Goal: Navigation & Orientation: Understand site structure

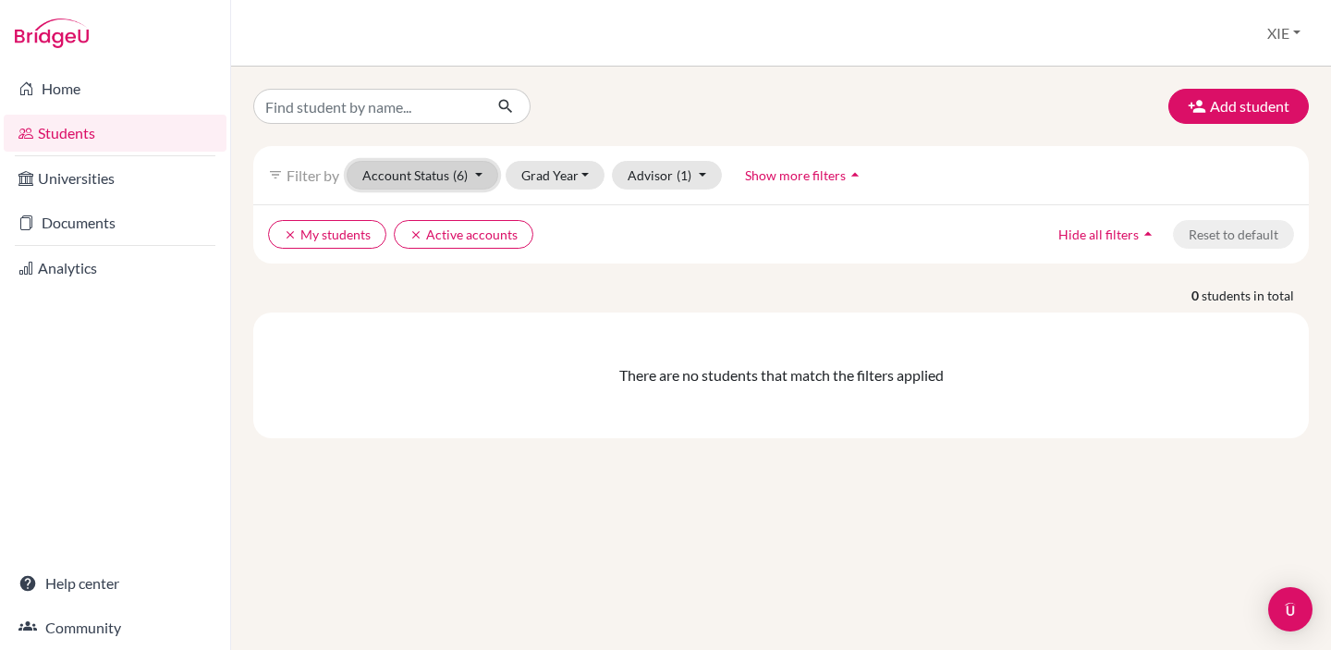
click at [474, 177] on button "Account Status (6)" at bounding box center [423, 175] width 152 height 29
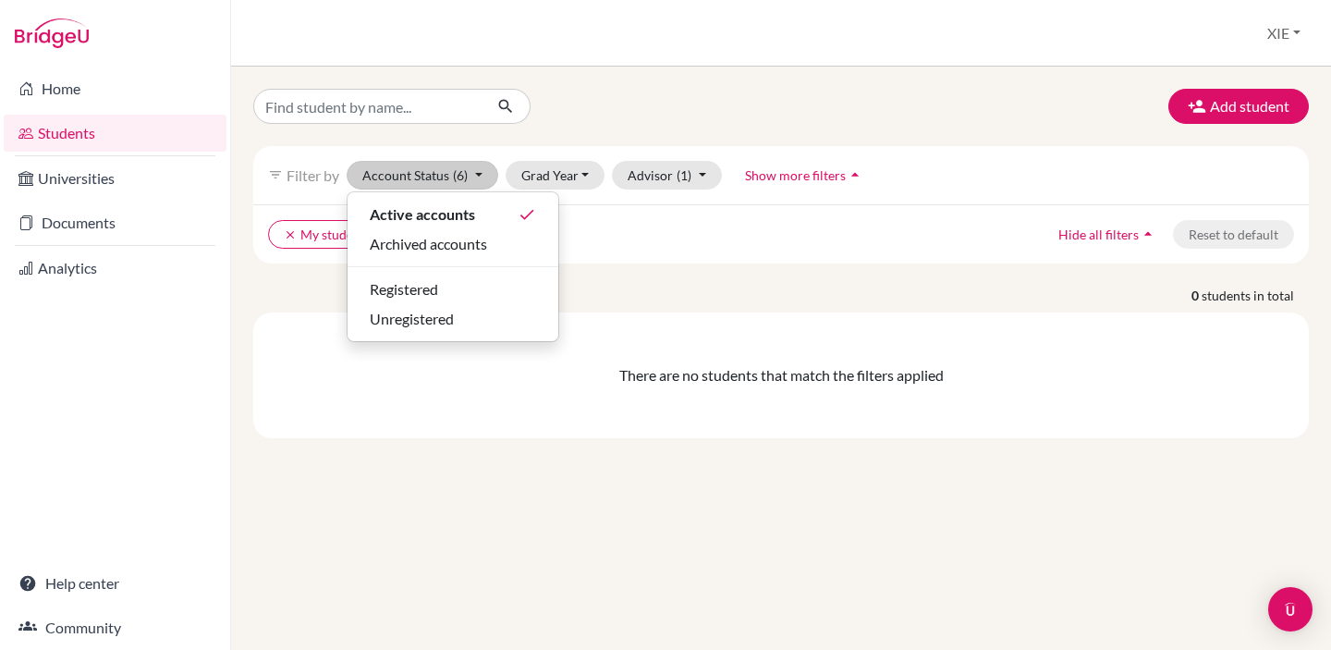
click at [658, 211] on div "clear My students clear Active accounts Hide all filters arrow_drop_up Reset to…" at bounding box center [781, 233] width 1056 height 59
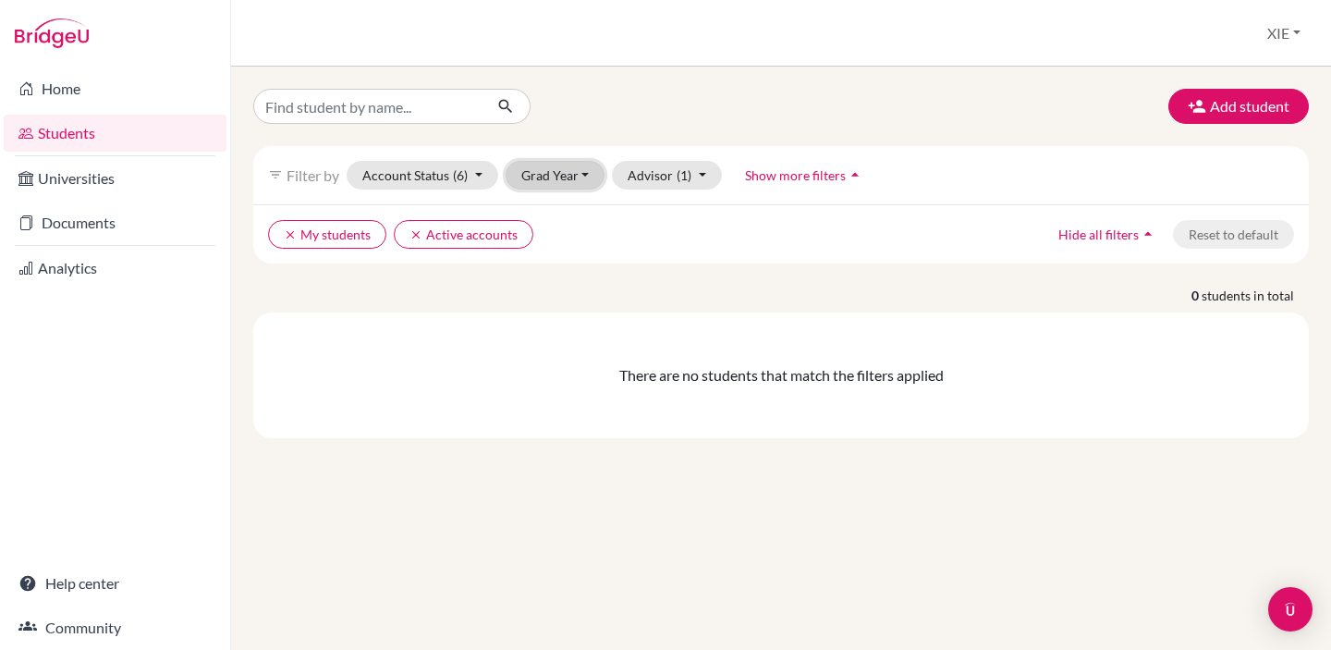
click at [583, 171] on button "Grad Year" at bounding box center [556, 175] width 100 height 29
click at [673, 229] on ul "clear My students clear Active accounts" at bounding box center [653, 234] width 770 height 29
click at [698, 175] on button "Advisor (1)" at bounding box center [667, 175] width 110 height 29
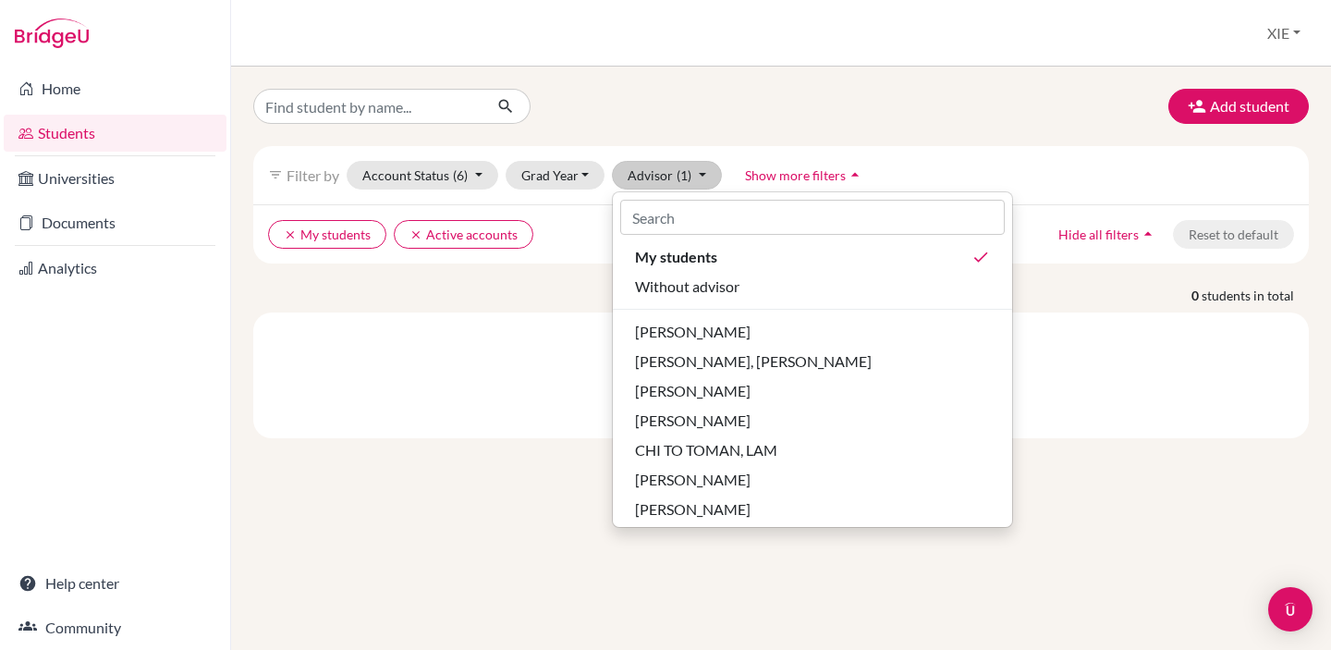
click at [581, 288] on p "0 students in total" at bounding box center [780, 295] width 1083 height 19
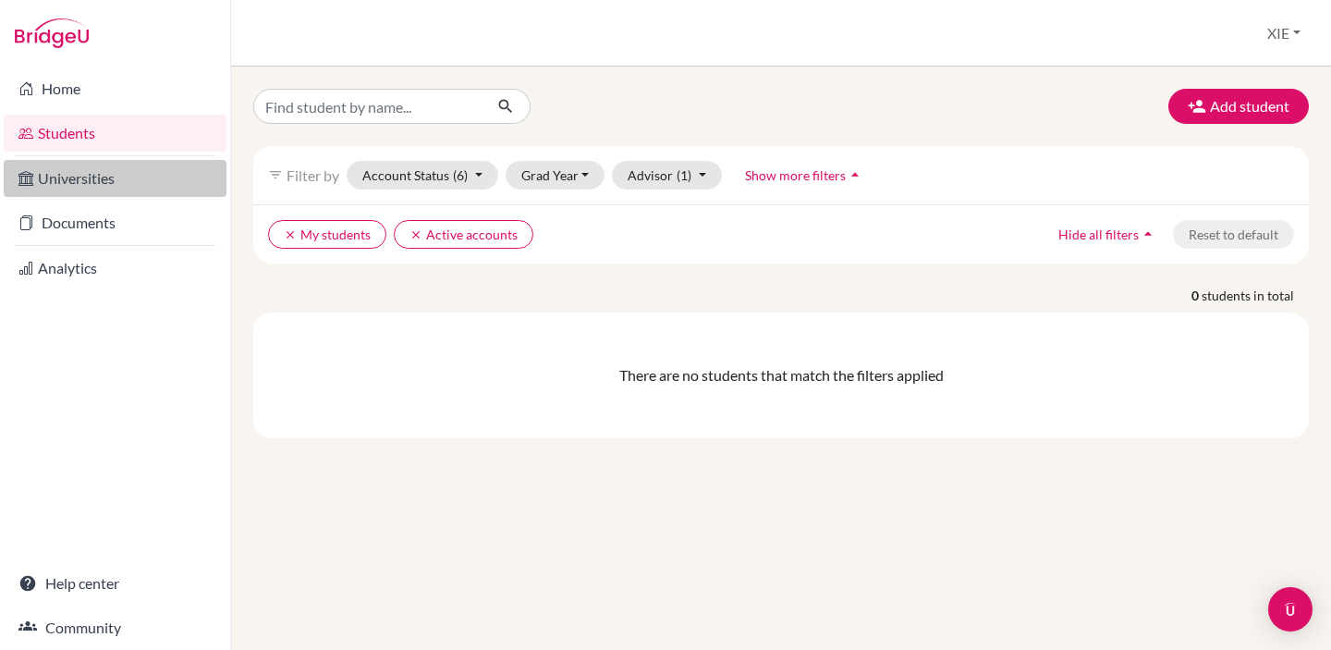
click at [116, 190] on link "Universities" at bounding box center [115, 178] width 223 height 37
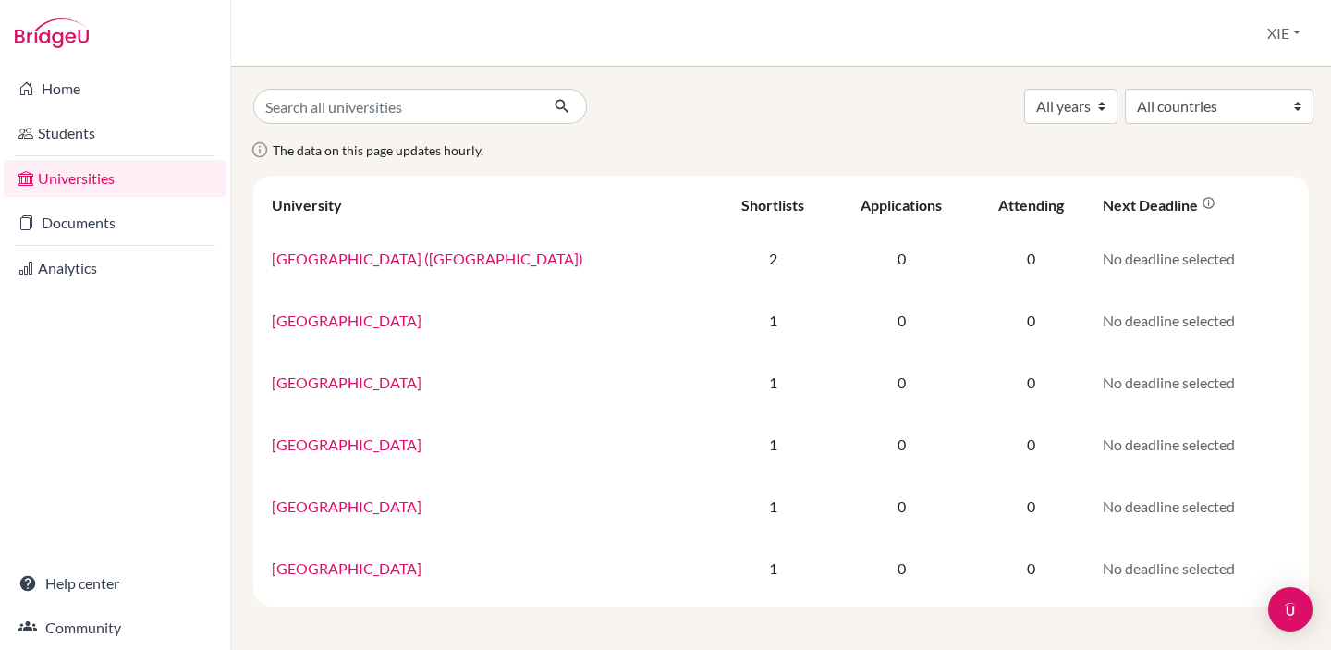
scroll to position [1, 0]
click at [114, 223] on link "Documents" at bounding box center [115, 222] width 223 height 37
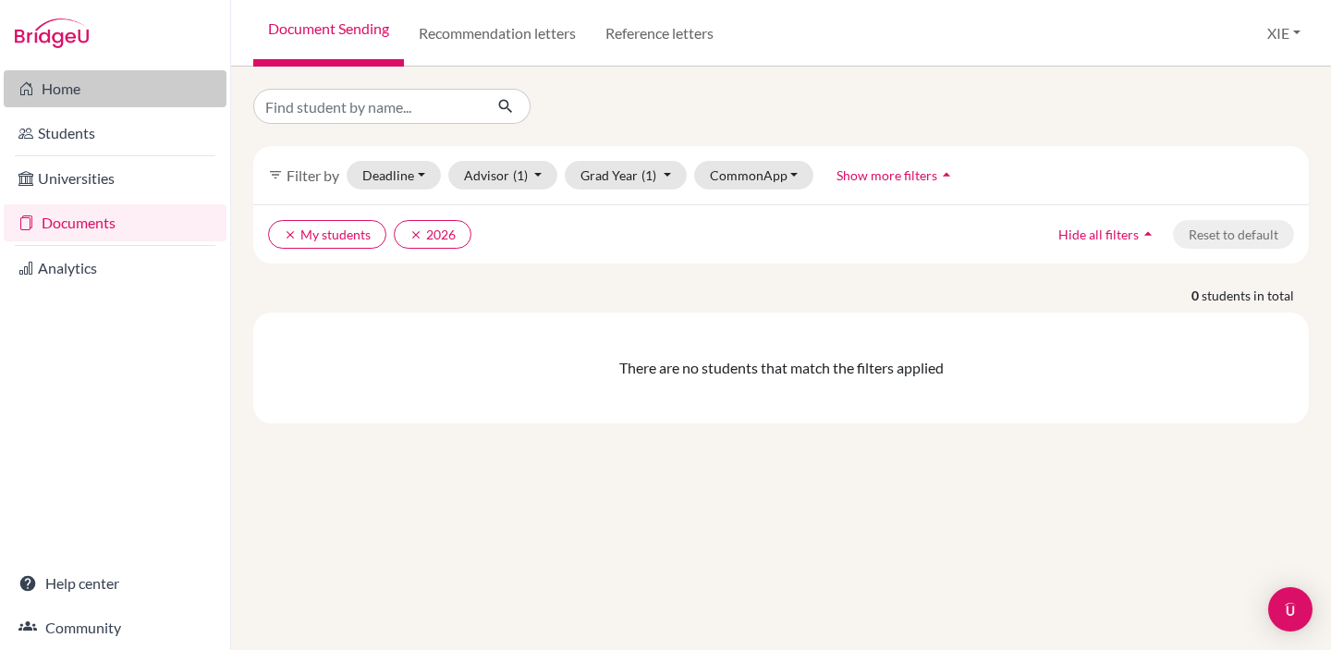
click at [107, 102] on link "Home" at bounding box center [115, 88] width 223 height 37
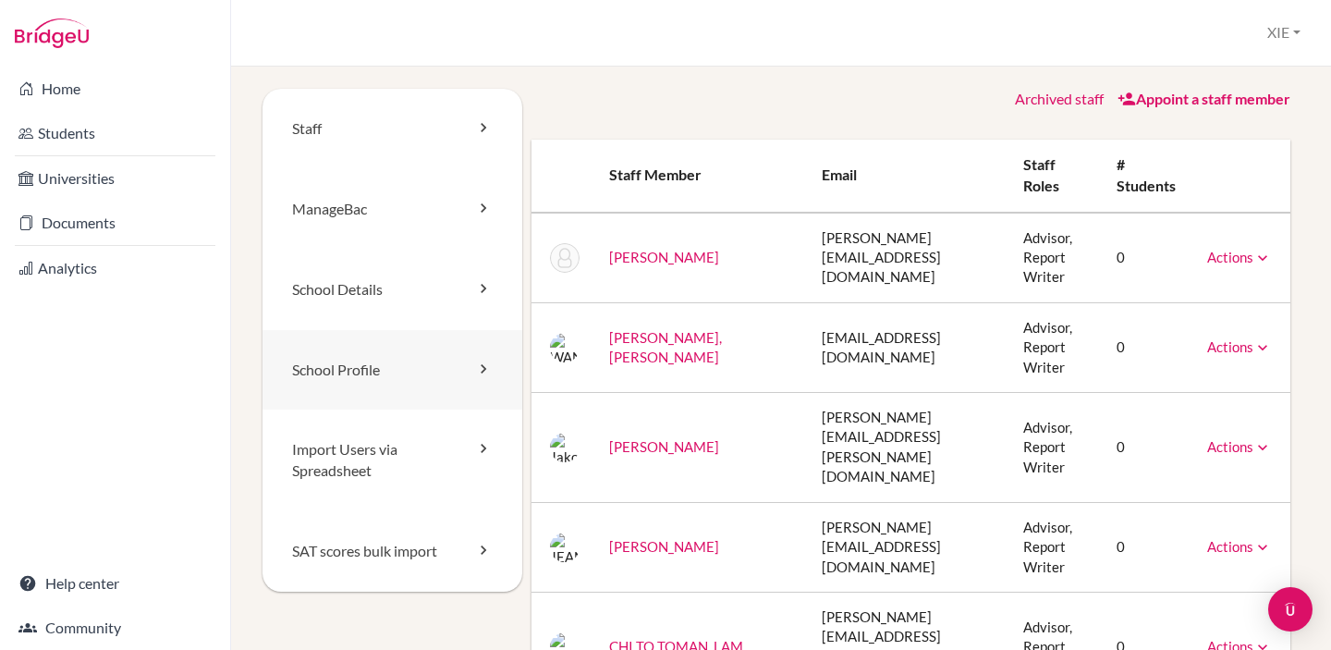
click at [386, 364] on link "School Profile" at bounding box center [393, 370] width 260 height 80
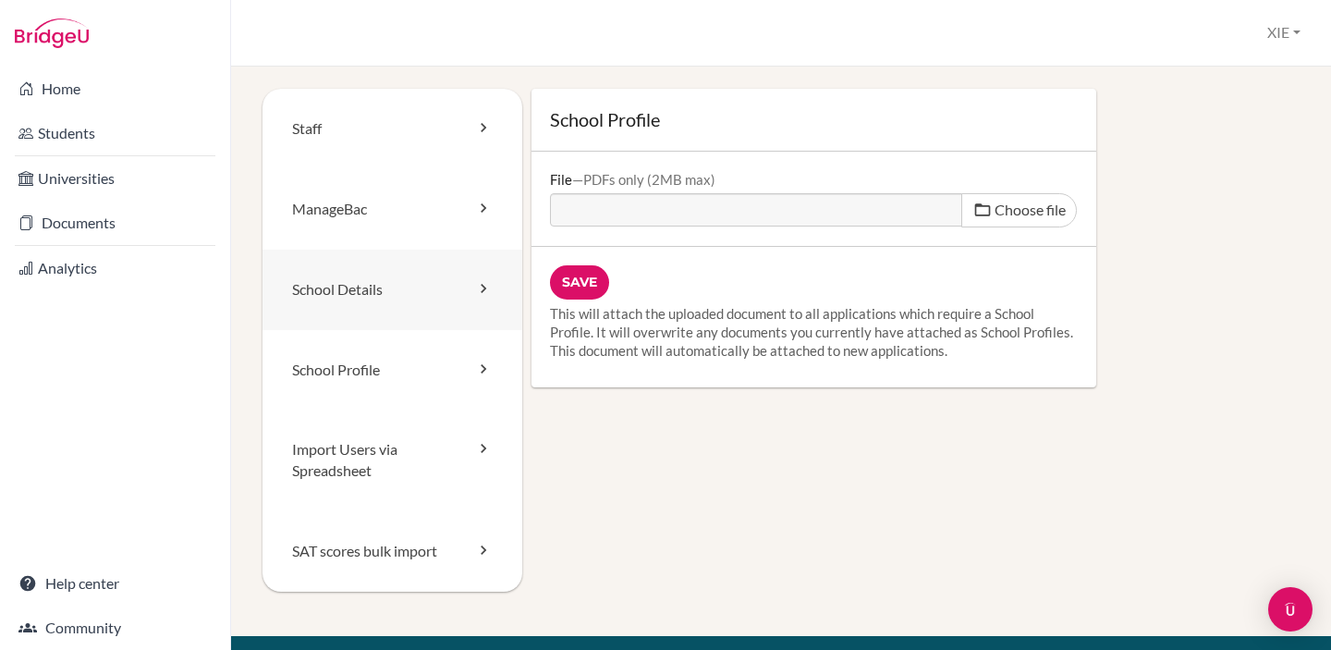
click at [418, 272] on link "School Details" at bounding box center [393, 290] width 260 height 80
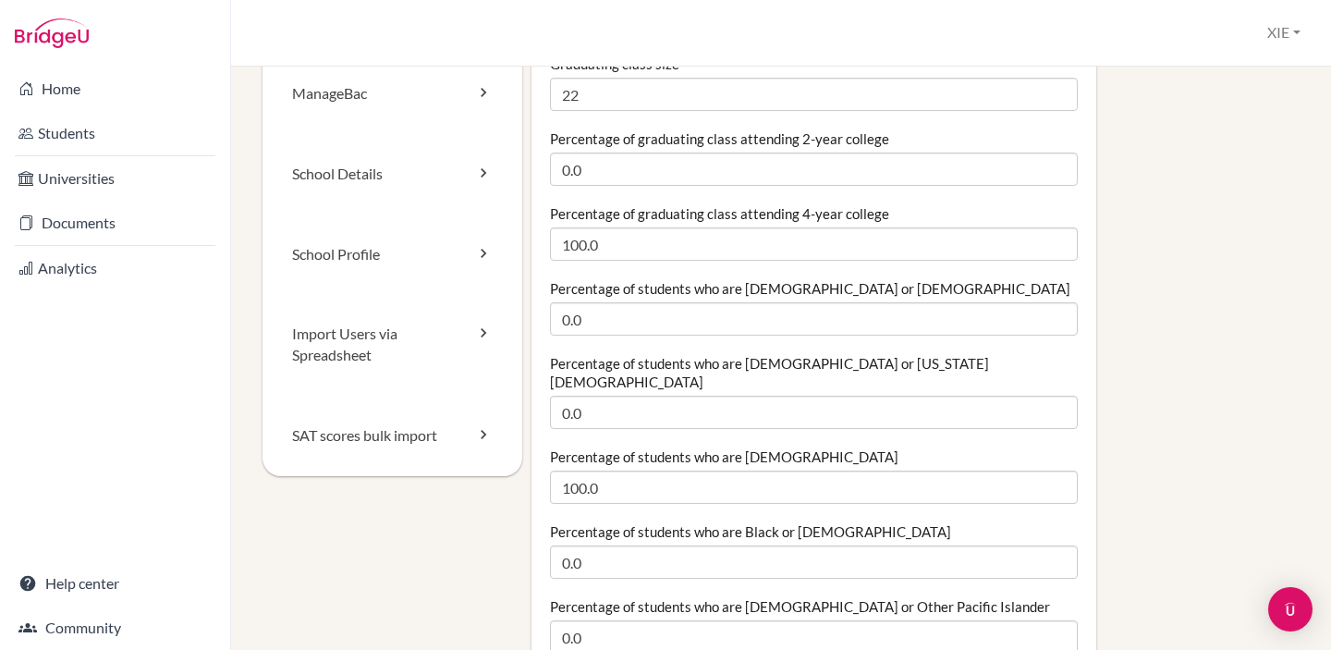
scroll to position [274, 0]
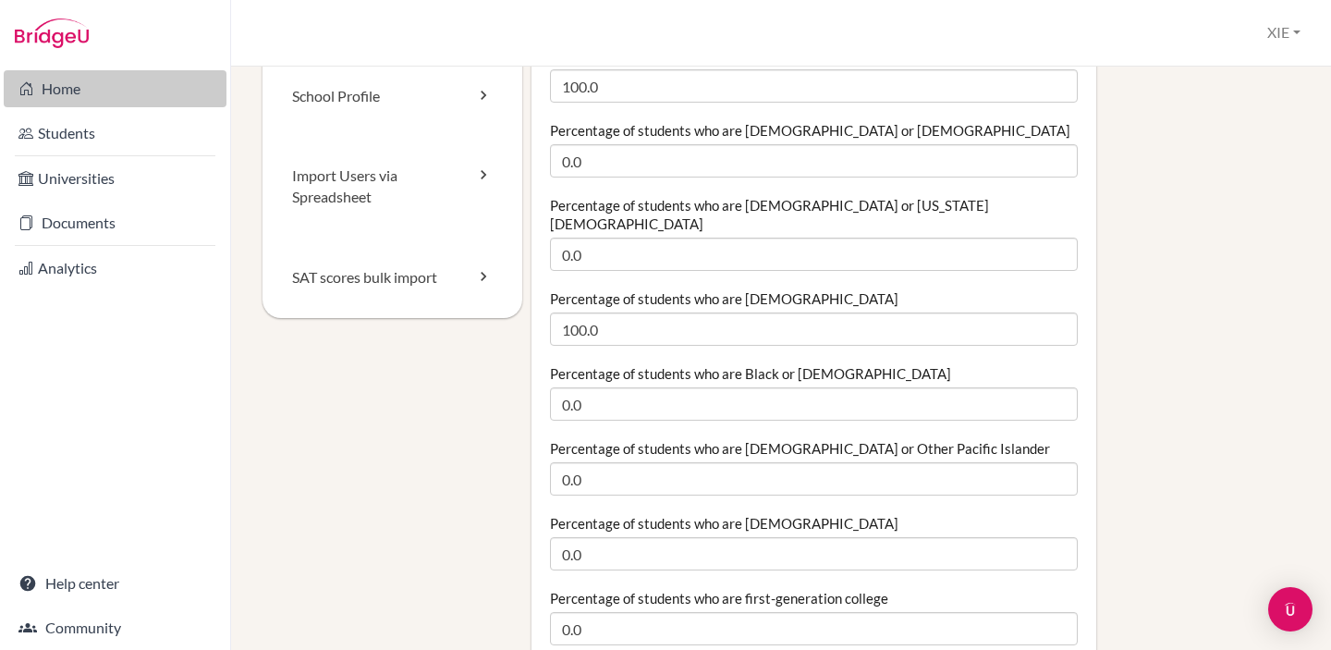
click at [82, 84] on link "Home" at bounding box center [115, 88] width 223 height 37
